Goal: Navigation & Orientation: Understand site structure

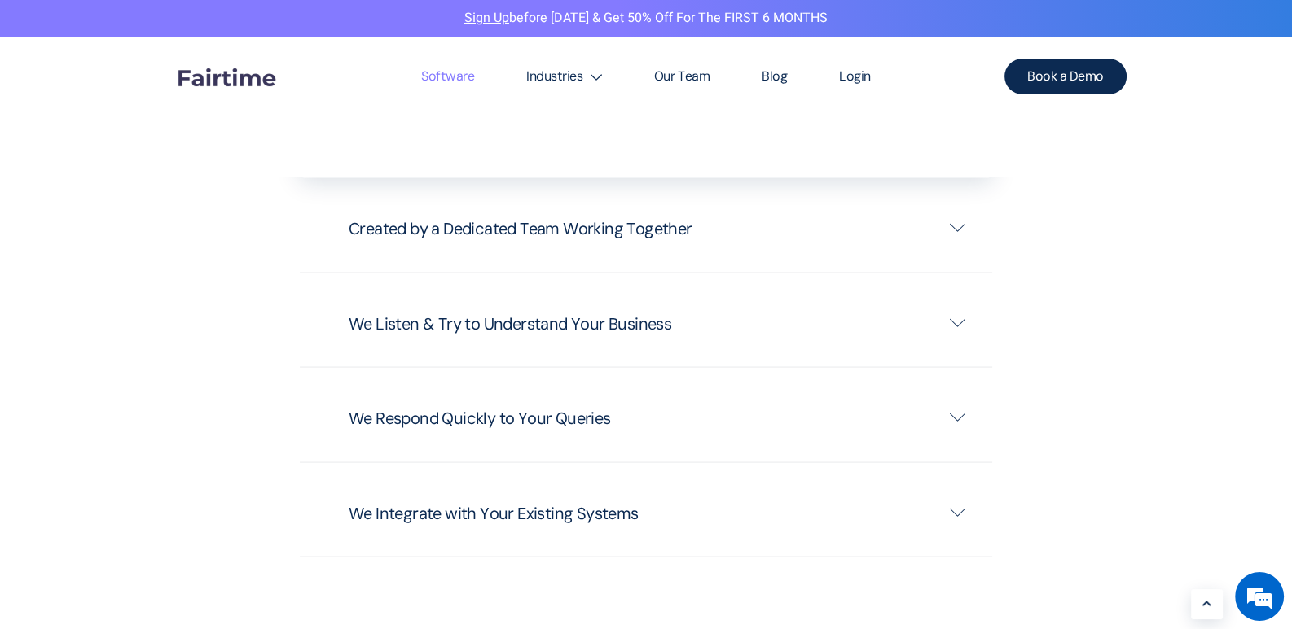
scroll to position [3664, 0]
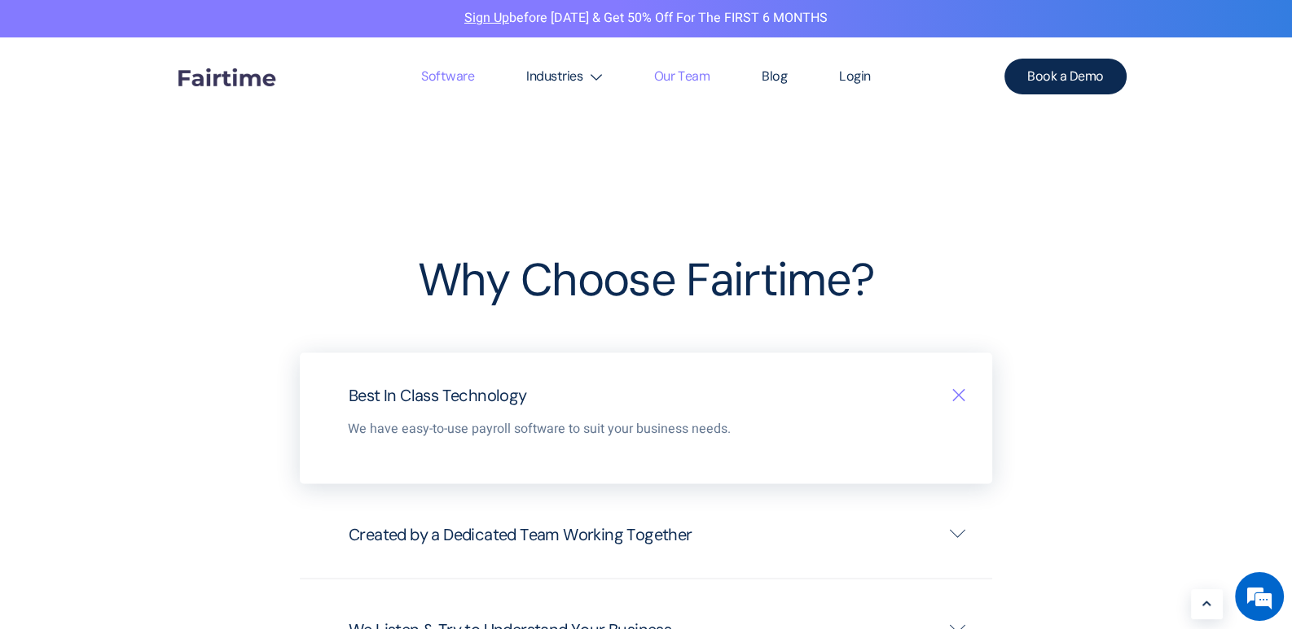
click at [694, 77] on link "Our Team" at bounding box center [681, 76] width 107 height 78
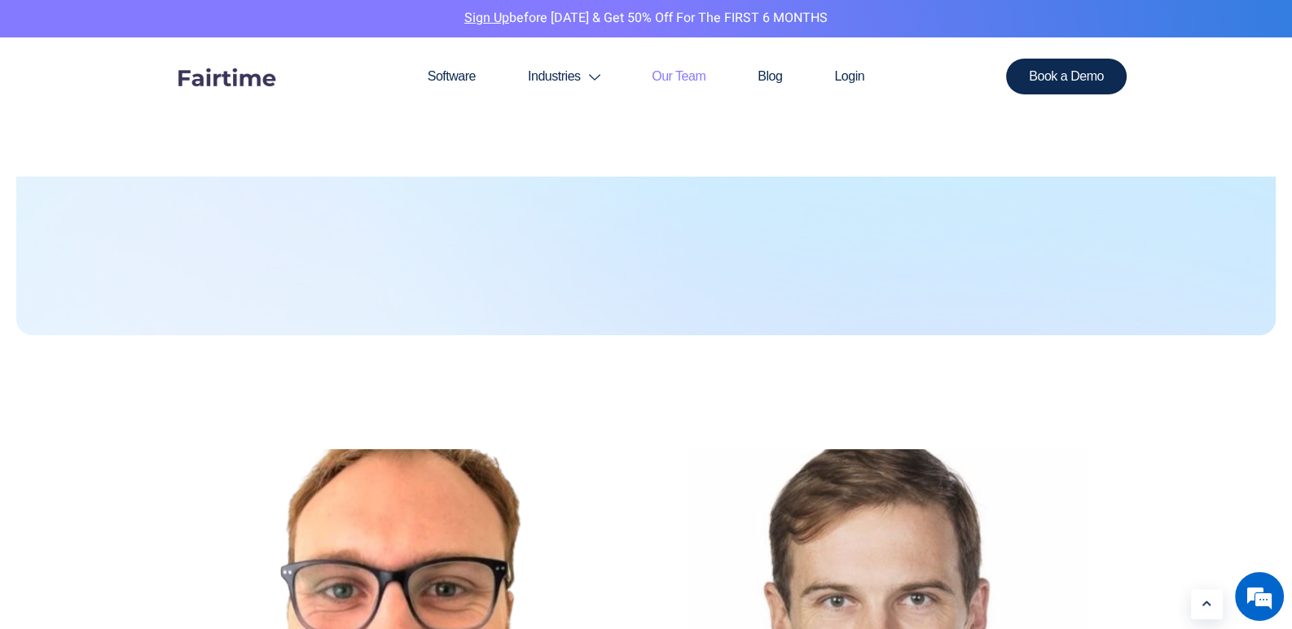
scroll to position [162, 0]
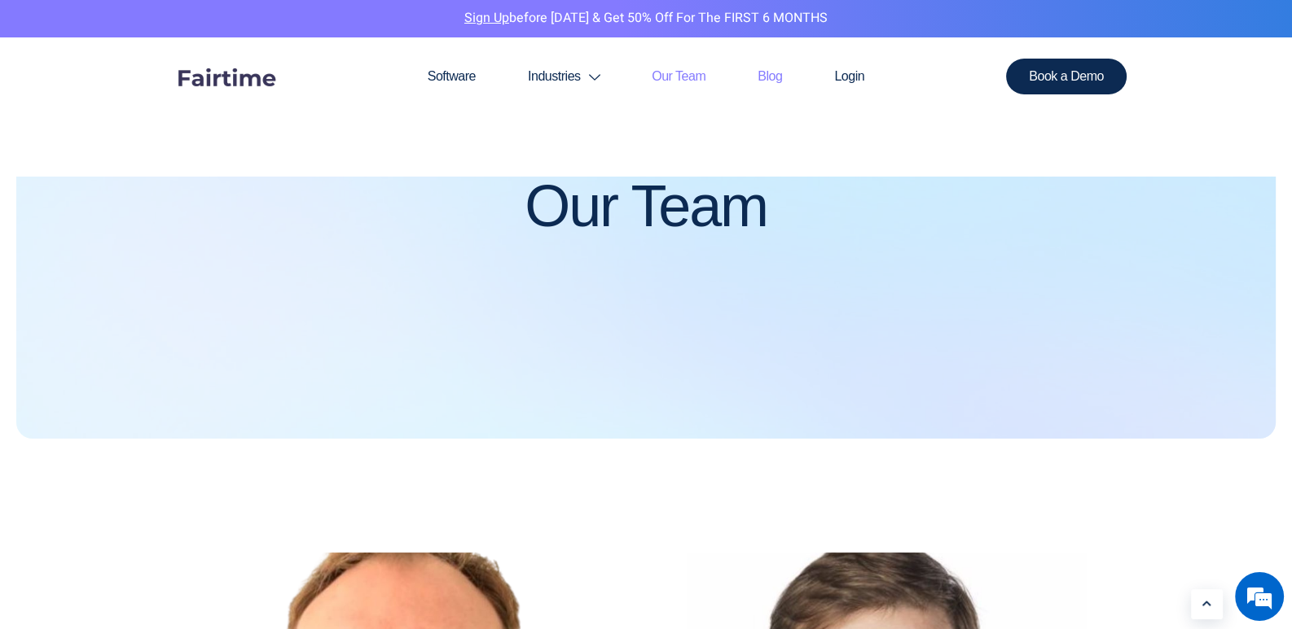
click at [762, 80] on link "Blog" at bounding box center [769, 76] width 77 height 78
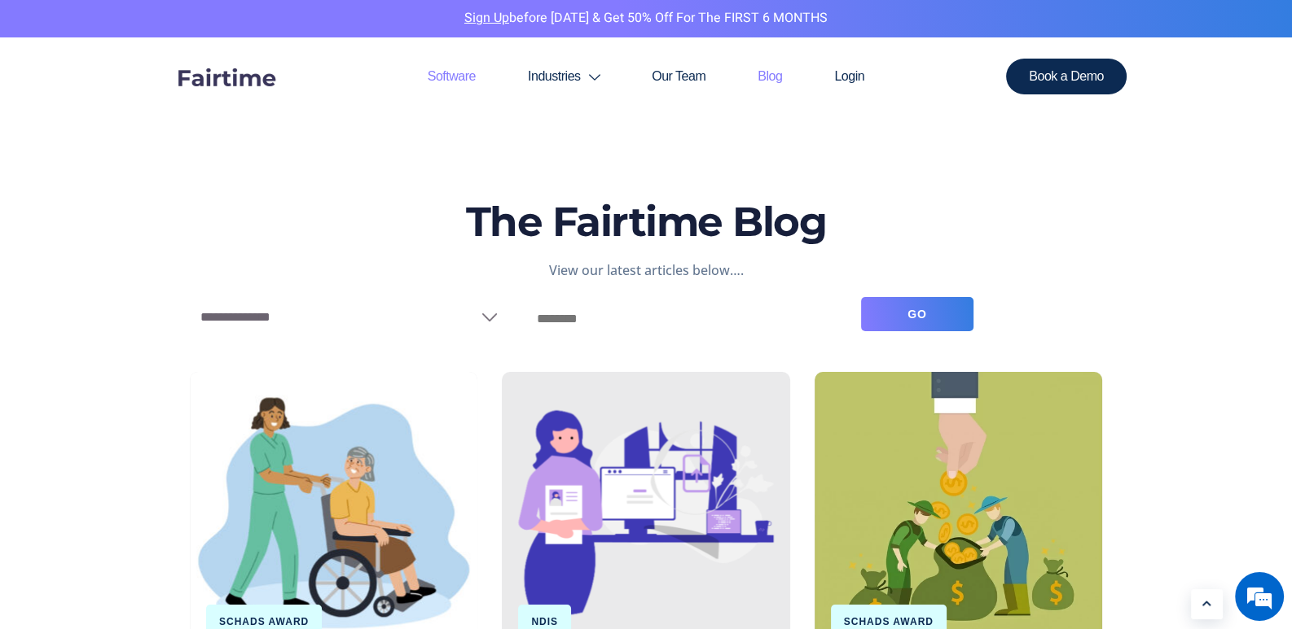
click at [450, 76] on link "Software" at bounding box center [451, 76] width 100 height 78
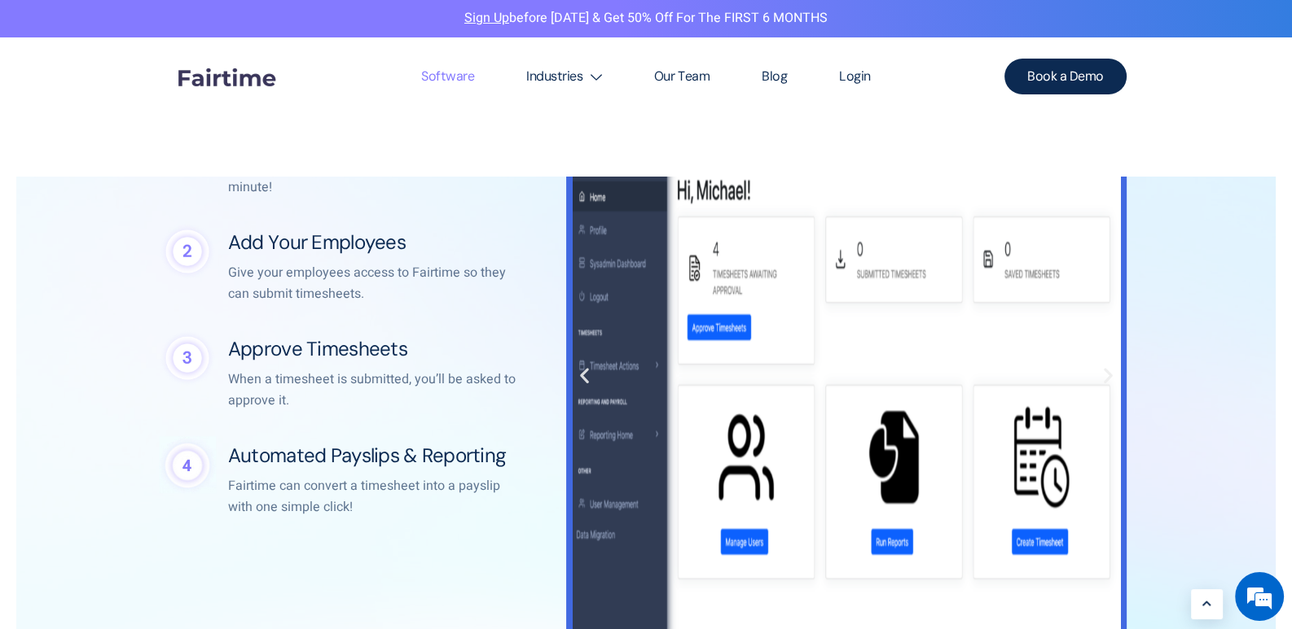
scroll to position [1628, 0]
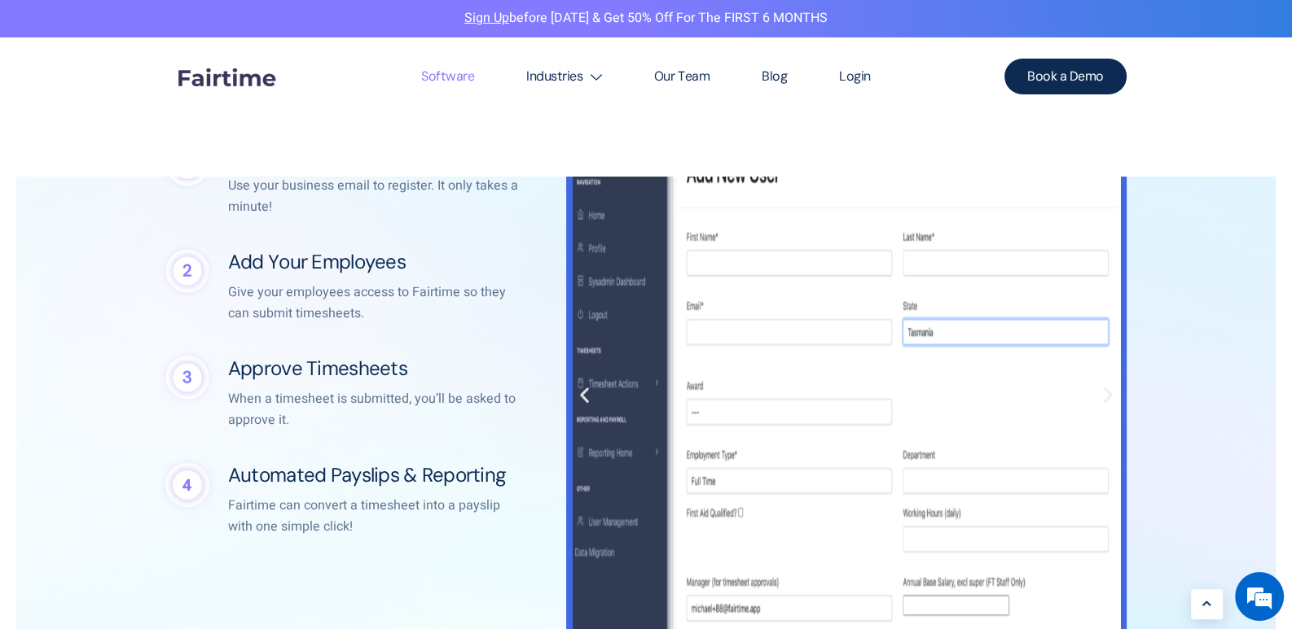
click at [189, 77] on img at bounding box center [226, 76] width 122 height 61
